Goal: Task Accomplishment & Management: Use online tool/utility

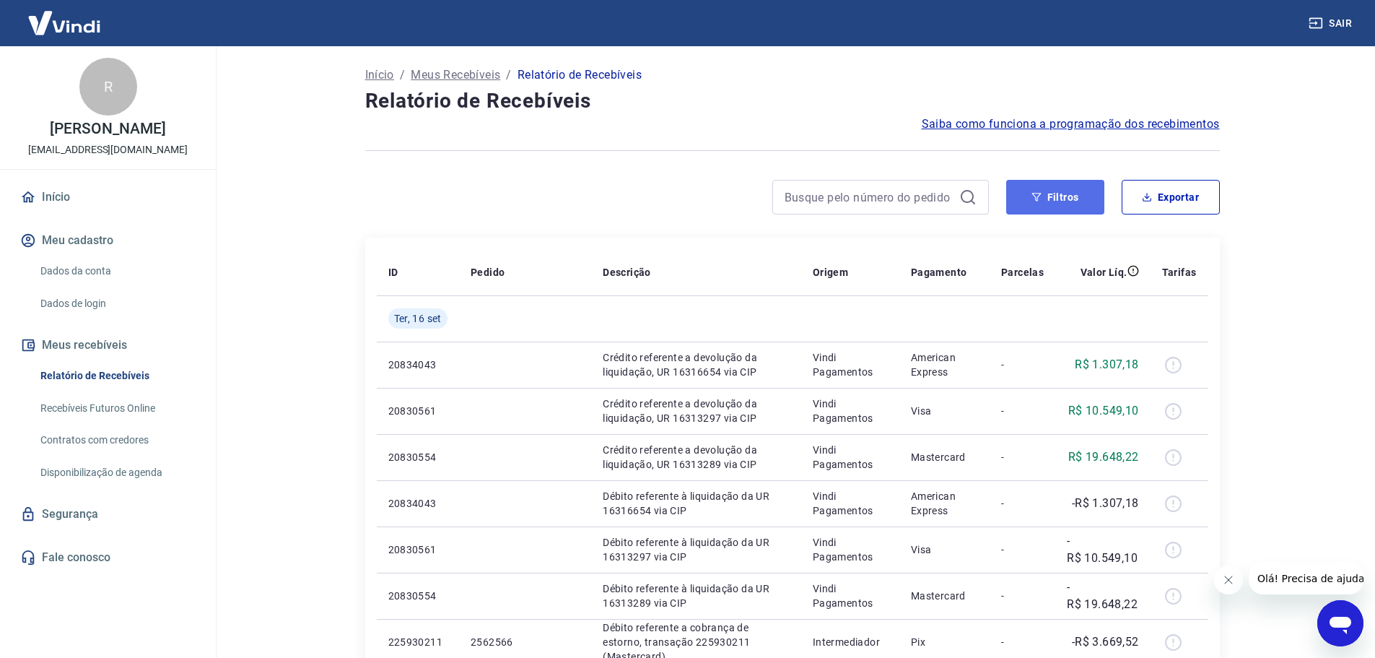
click at [1054, 196] on button "Filtros" at bounding box center [1055, 197] width 98 height 35
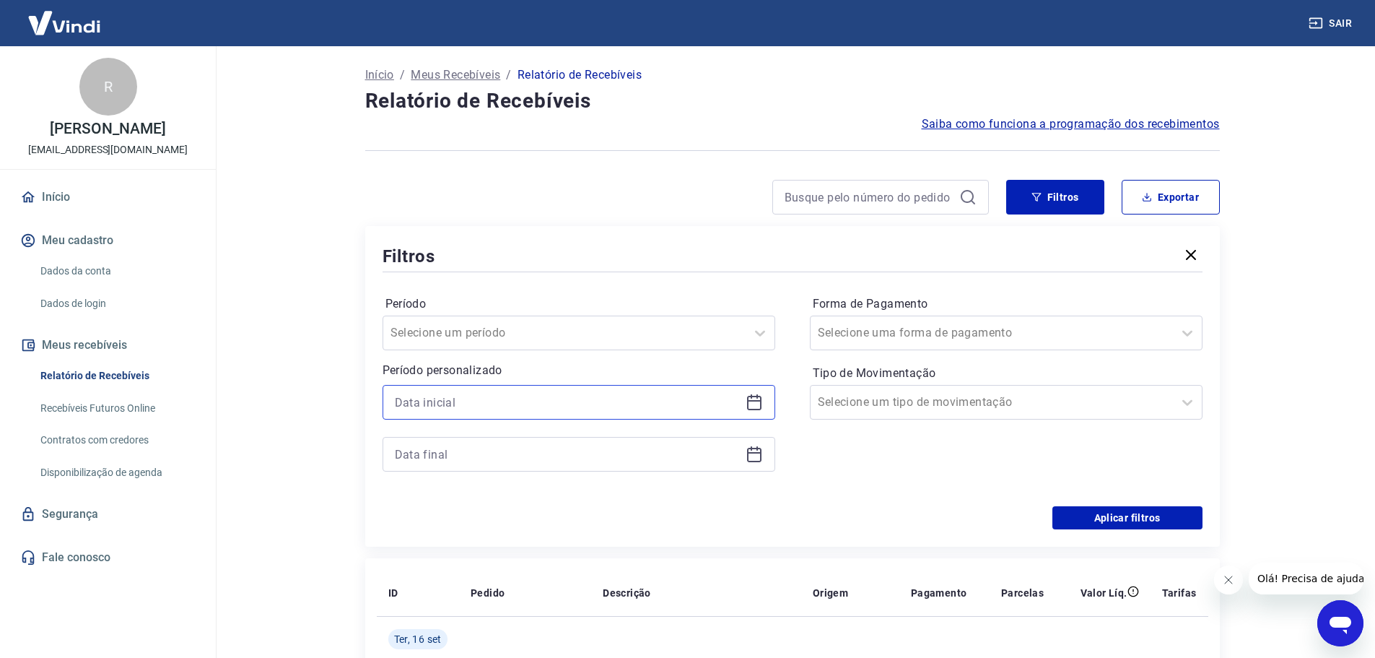
click at [583, 409] on input at bounding box center [567, 402] width 345 height 22
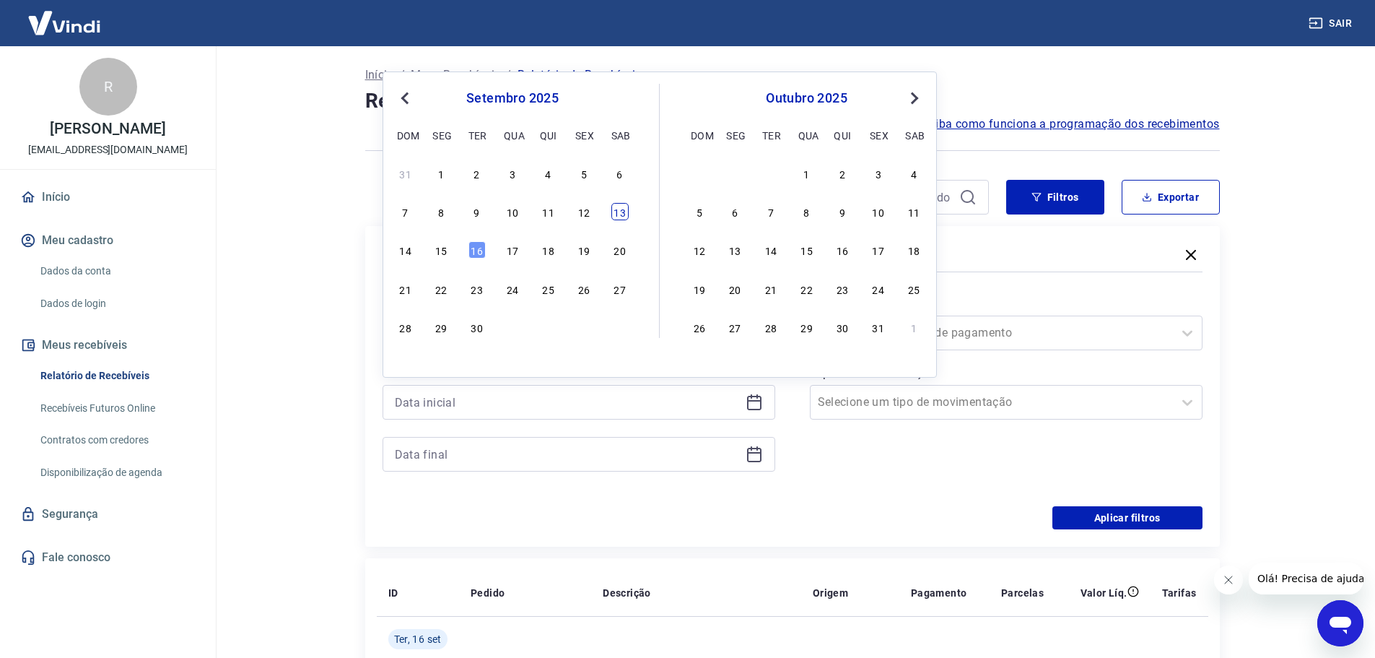
click at [619, 214] on div "13" at bounding box center [619, 211] width 17 height 17
type input "[DATE]"
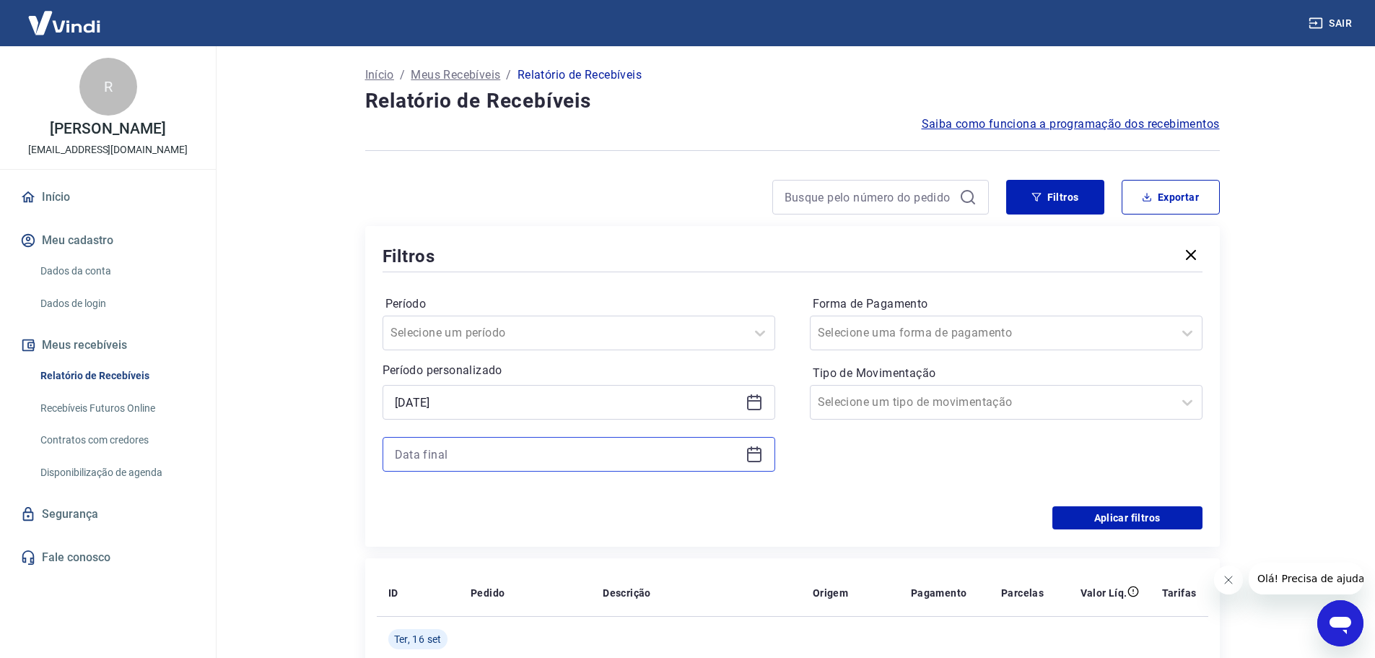
click at [483, 448] on input at bounding box center [567, 454] width 345 height 22
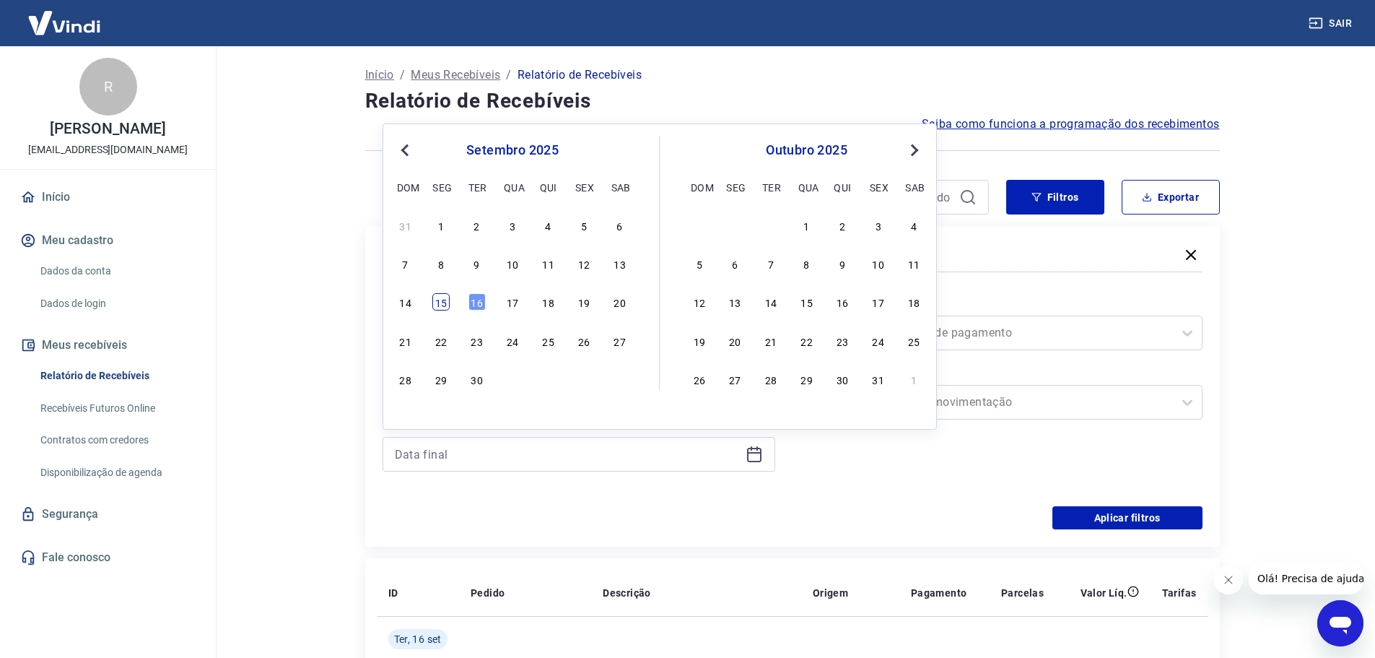
click at [434, 302] on div "15" at bounding box center [440, 301] width 17 height 17
type input "[DATE]"
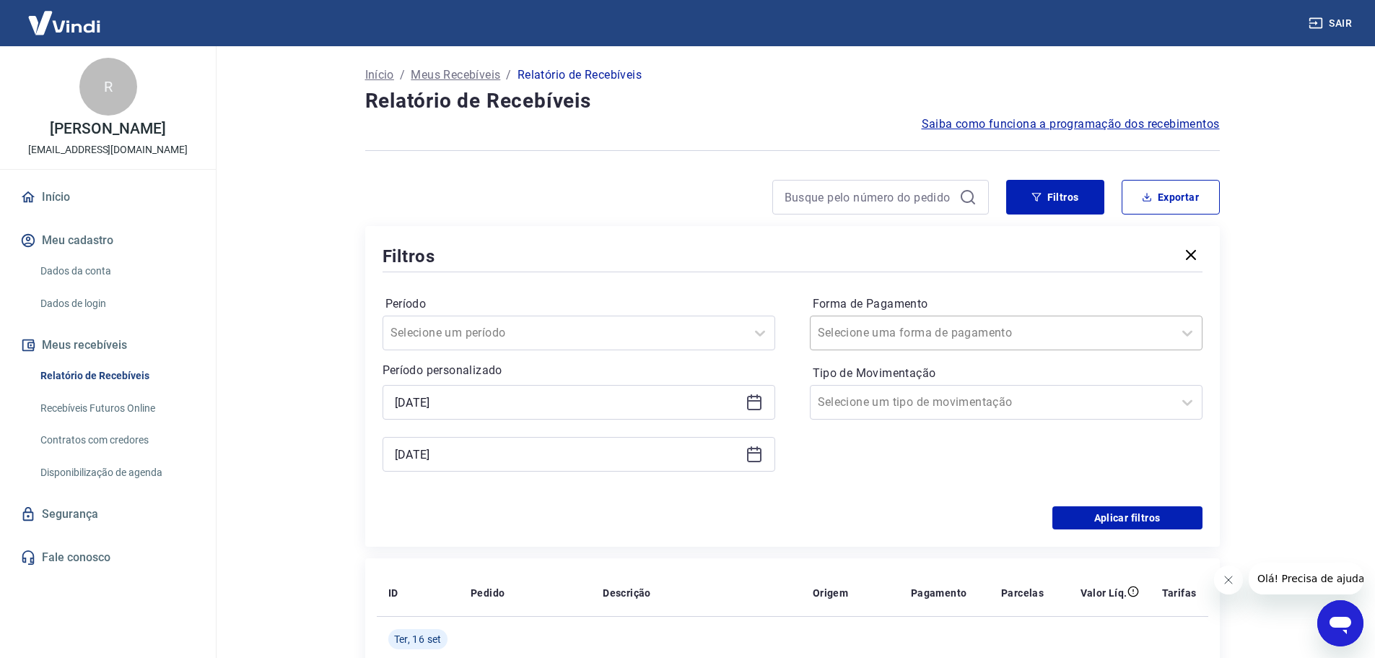
click at [875, 330] on input "Forma de Pagamento" at bounding box center [891, 332] width 146 height 17
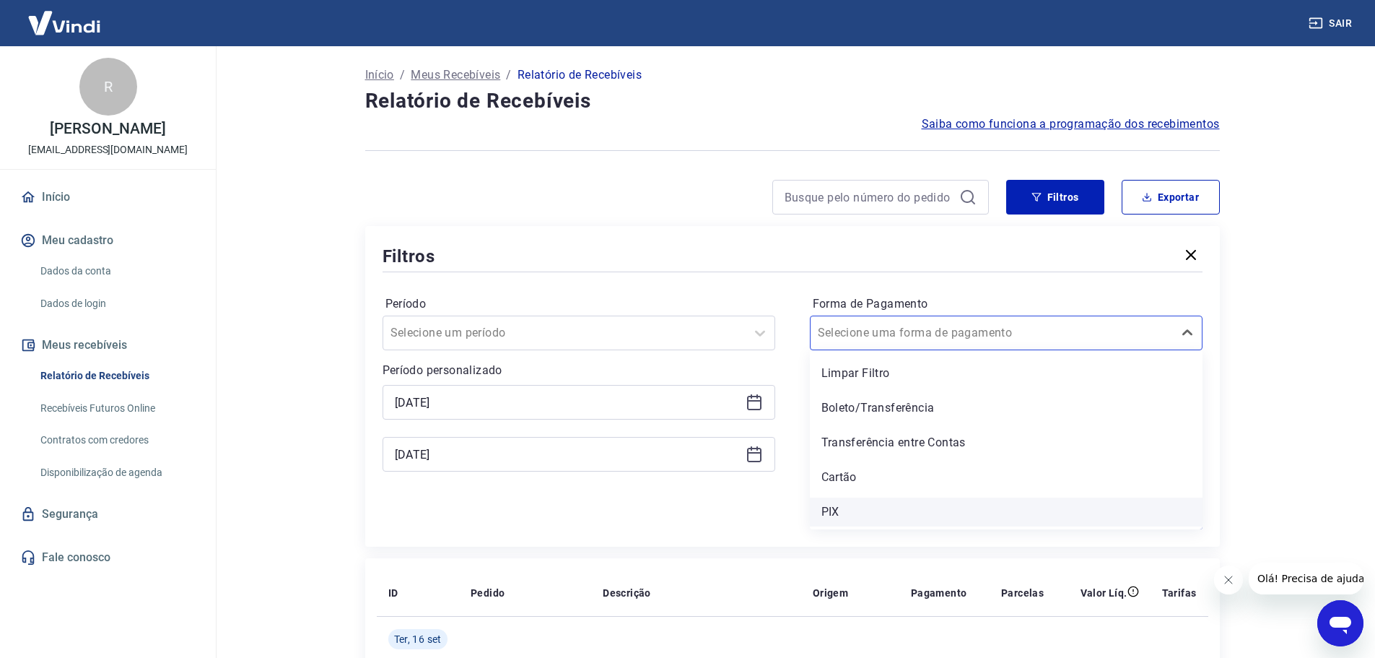
click at [842, 510] on div "PIX" at bounding box center [1006, 511] width 393 height 29
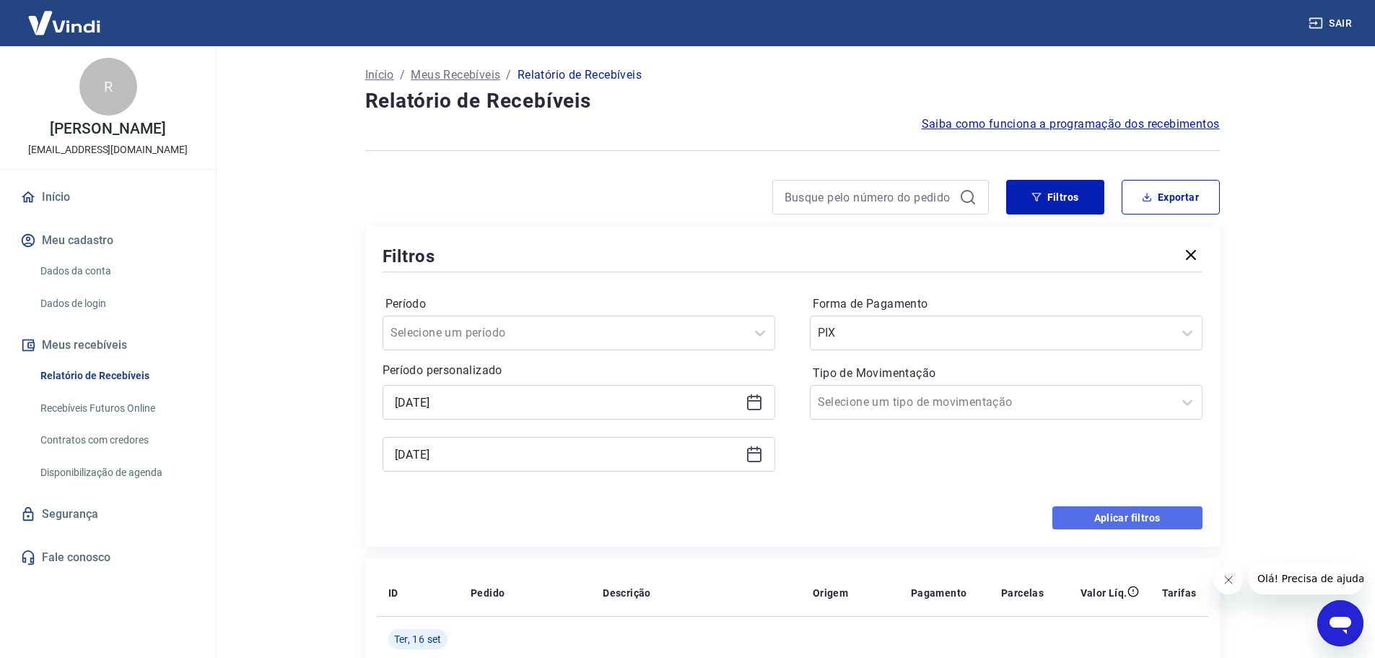
click at [1150, 512] on button "Aplicar filtros" at bounding box center [1127, 517] width 150 height 23
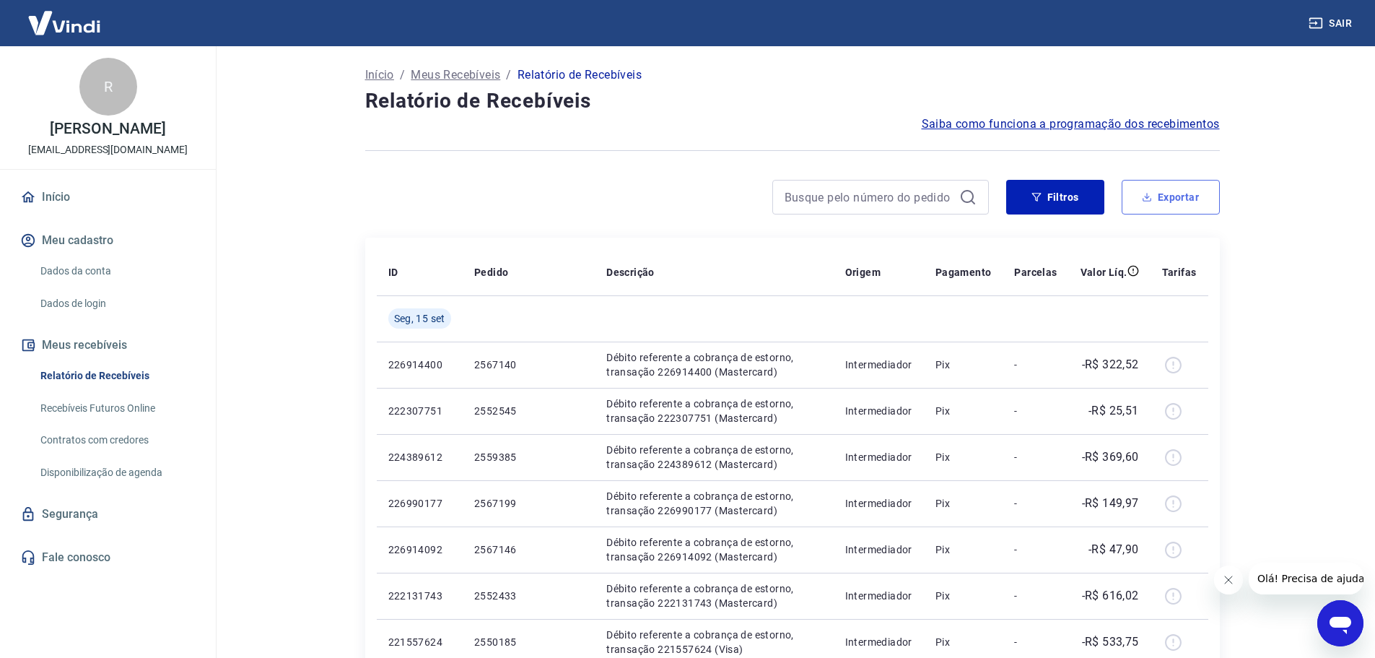
click at [1165, 198] on button "Exportar" at bounding box center [1171, 197] width 98 height 35
type input "[DATE]"
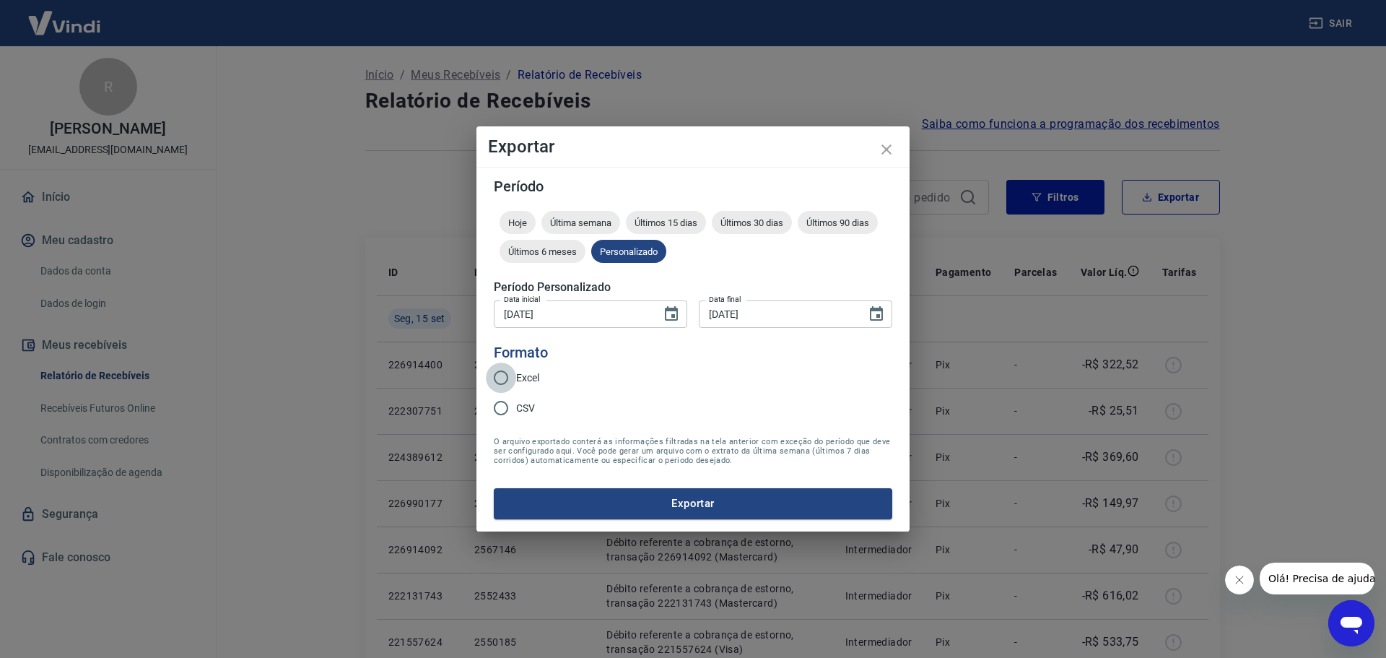
click at [502, 379] on input "Excel" at bounding box center [501, 377] width 30 height 30
radio input "true"
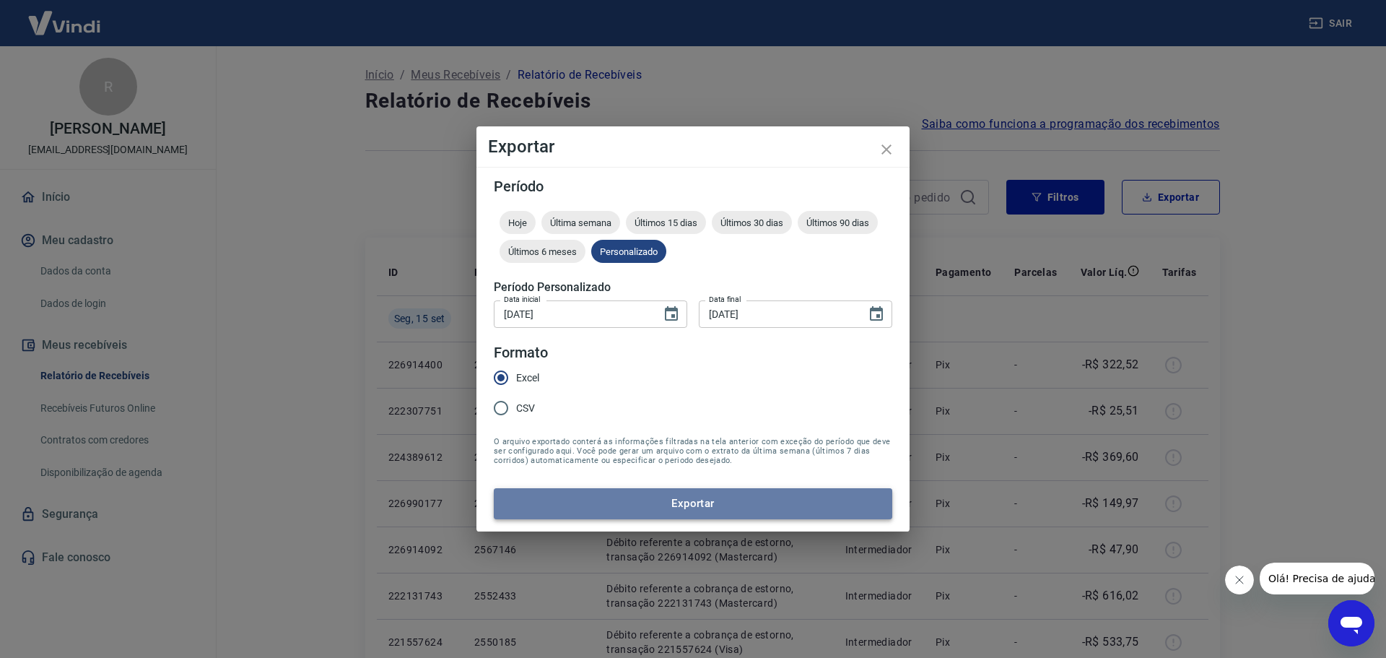
click at [701, 504] on button "Exportar" at bounding box center [693, 503] width 398 height 30
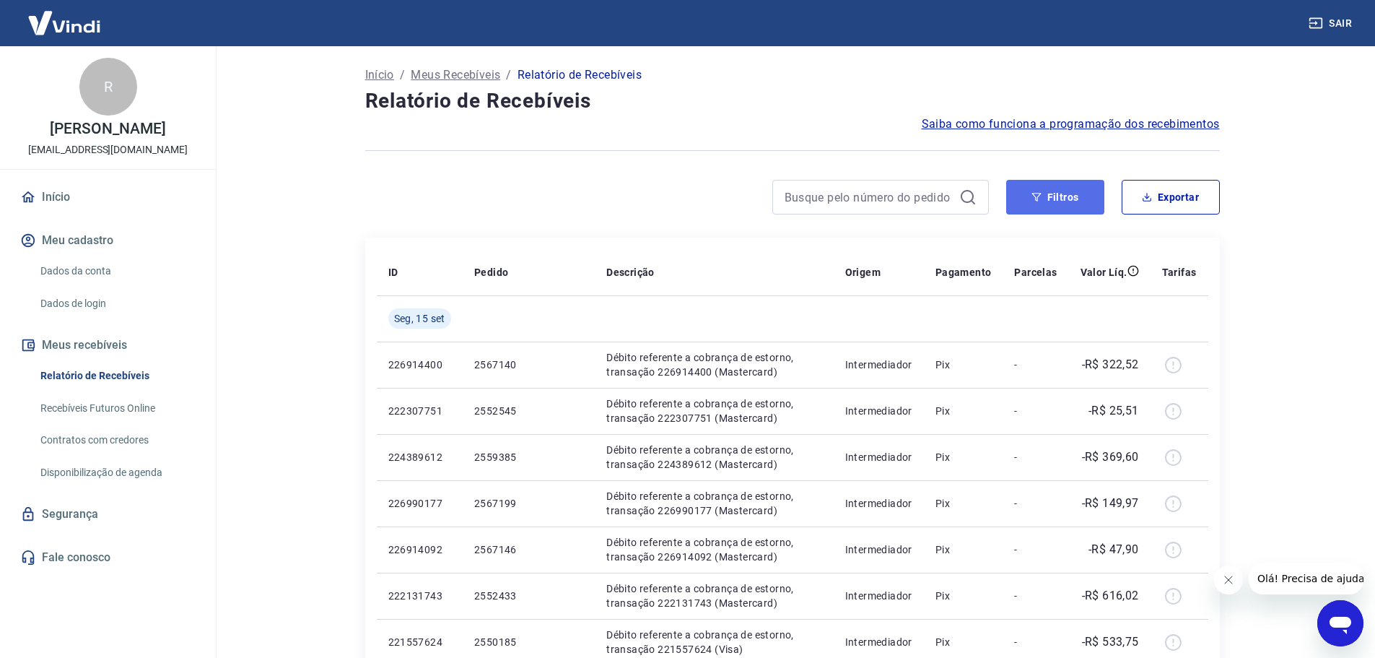
click at [1057, 199] on button "Filtros" at bounding box center [1055, 197] width 98 height 35
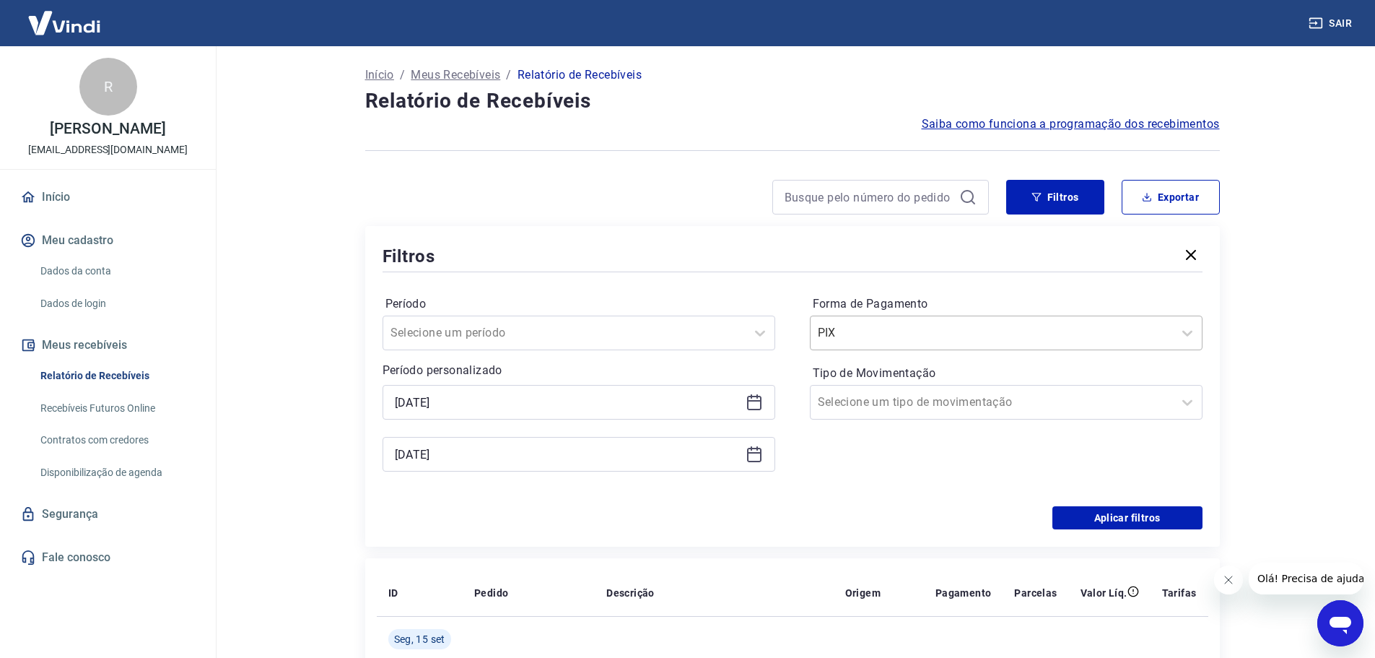
click at [842, 339] on input "Forma de Pagamento" at bounding box center [891, 332] width 146 height 17
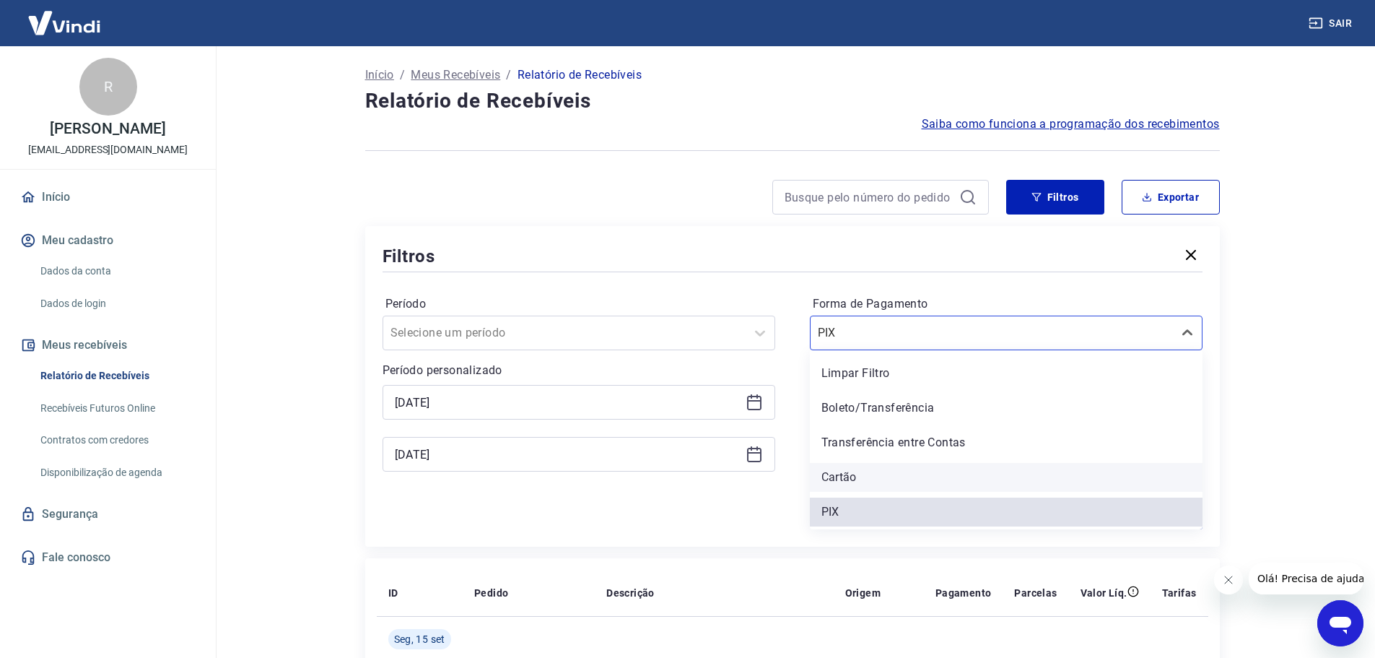
click at [844, 473] on div "Cartão" at bounding box center [1006, 477] width 393 height 29
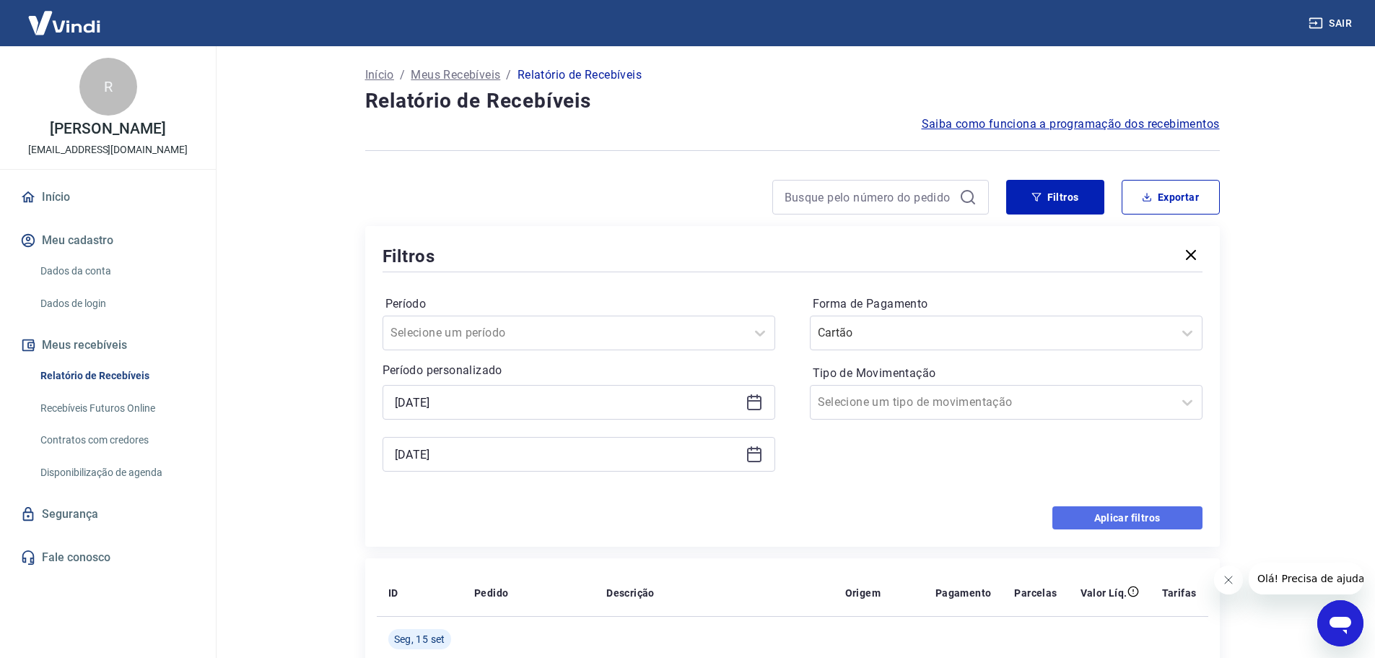
click at [1151, 512] on button "Aplicar filtros" at bounding box center [1127, 517] width 150 height 23
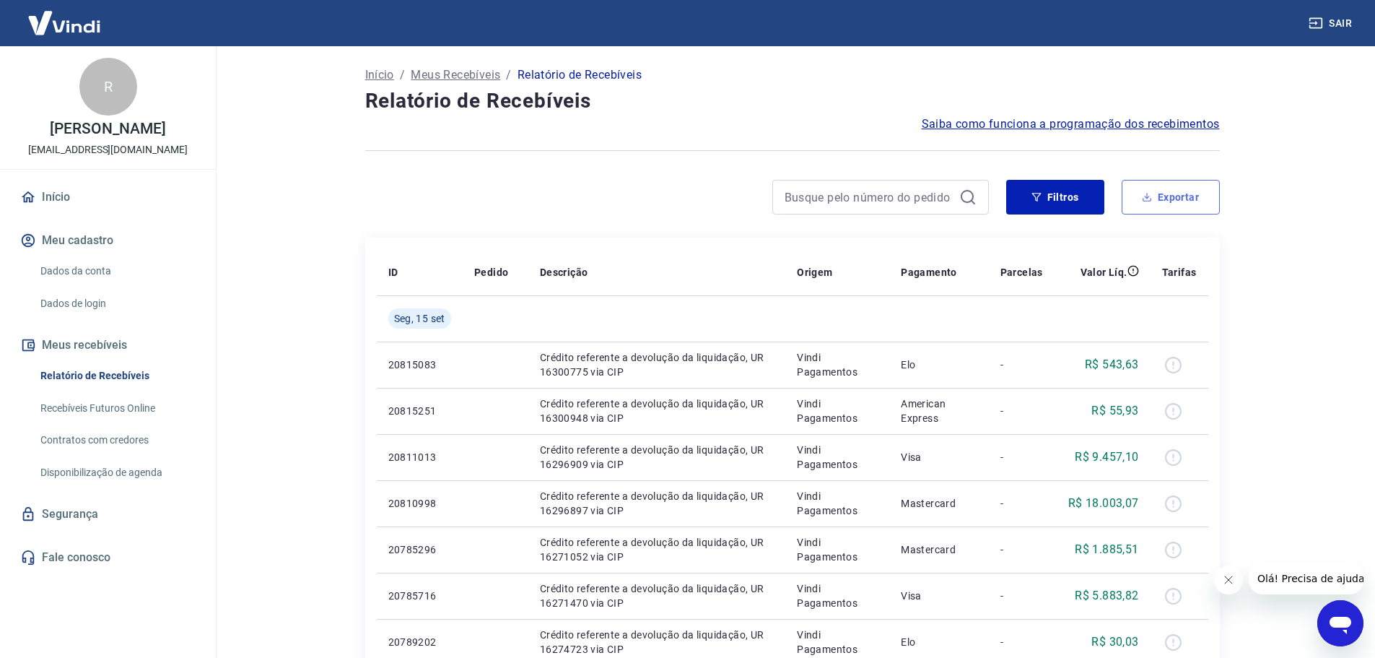
click at [1186, 198] on button "Exportar" at bounding box center [1171, 197] width 98 height 35
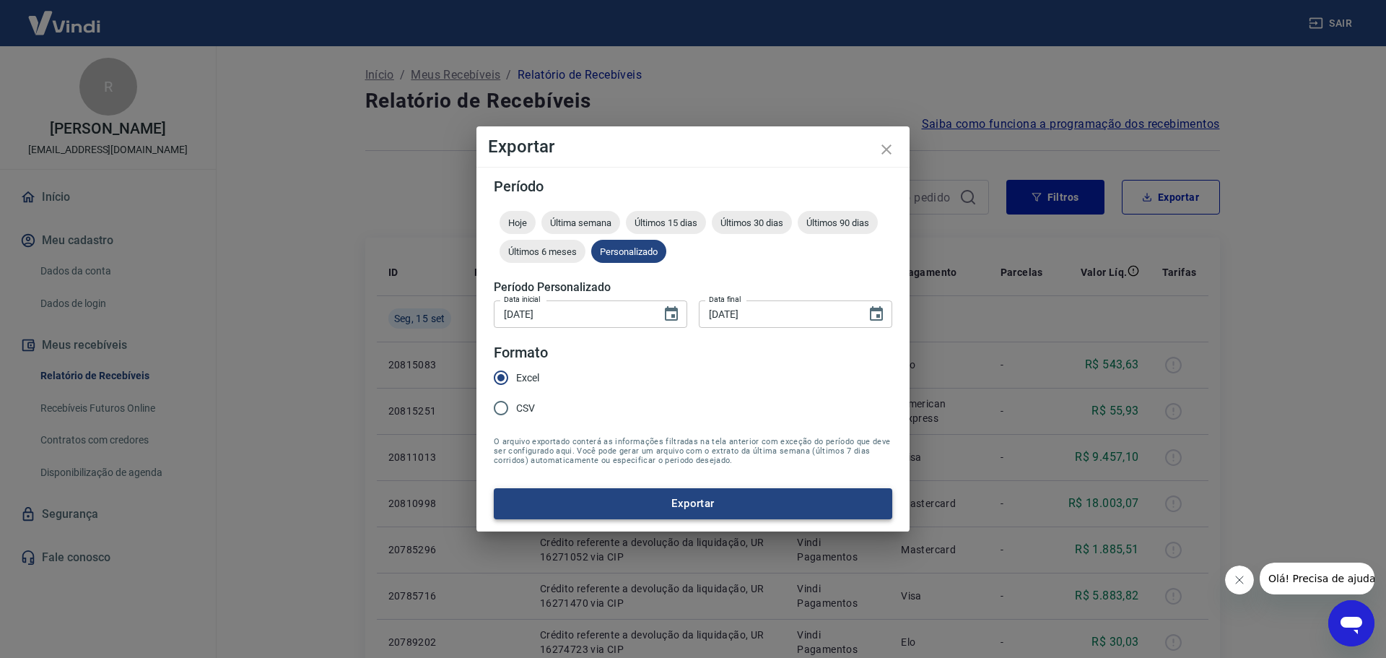
click at [714, 496] on button "Exportar" at bounding box center [693, 503] width 398 height 30
